Goal: Find specific page/section: Find specific page/section

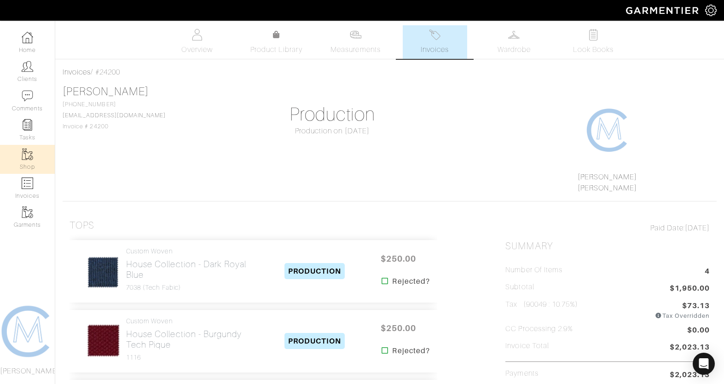
scroll to position [7, 0]
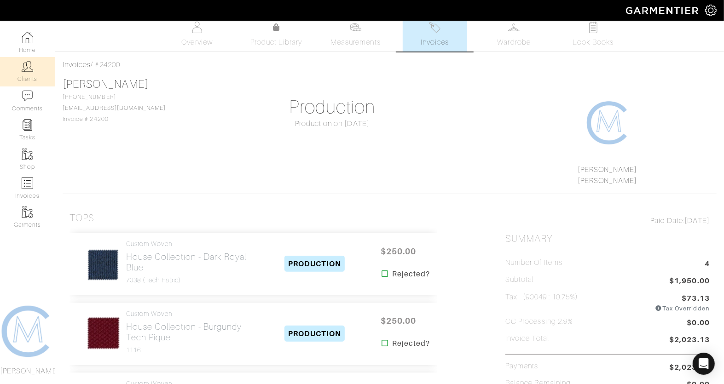
click at [30, 81] on link "Clients" at bounding box center [27, 71] width 55 height 29
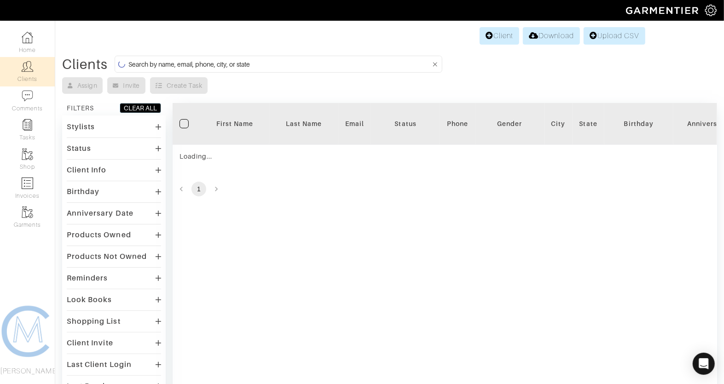
click at [220, 67] on input at bounding box center [279, 64] width 302 height 12
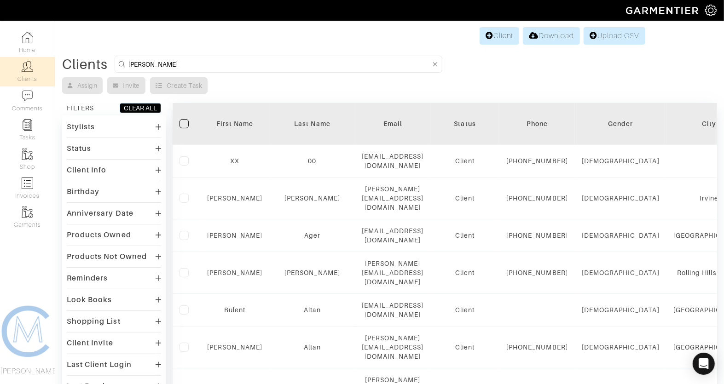
type input "kevin"
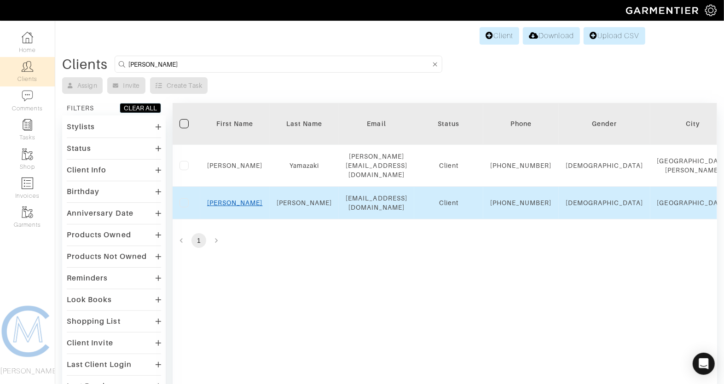
click at [237, 207] on link "Kevin" at bounding box center [235, 202] width 56 height 7
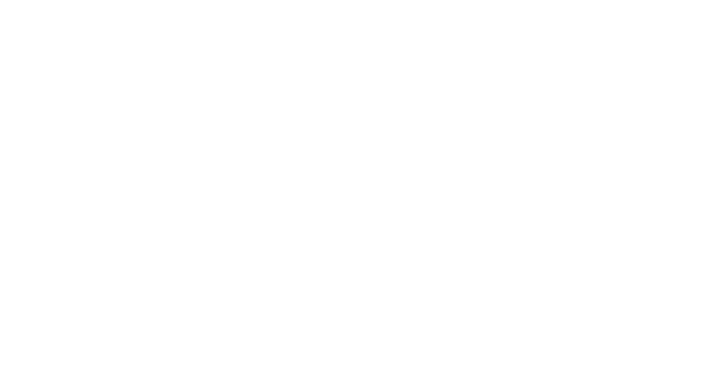
click at [0, 0] on html at bounding box center [0, 0] width 0 height 0
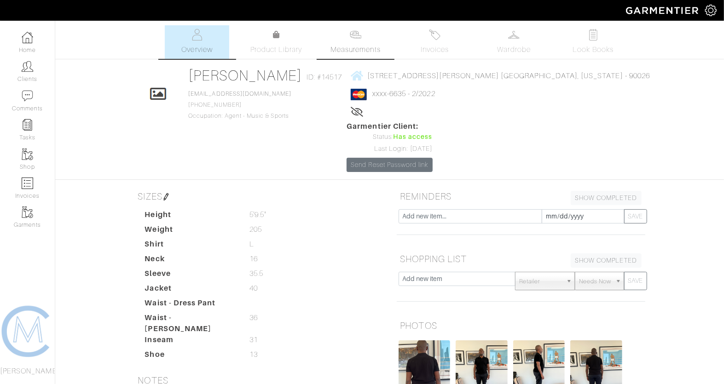
click at [349, 50] on span "Measurements" at bounding box center [356, 49] width 50 height 11
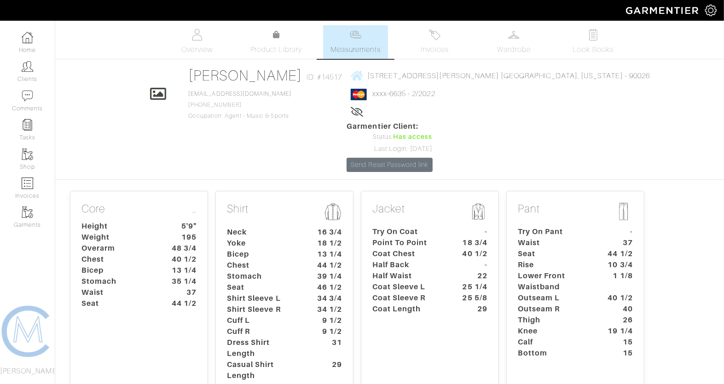
click at [322, 227] on dt "16 3/4" at bounding box center [327, 232] width 43 height 11
